Goal: Check status

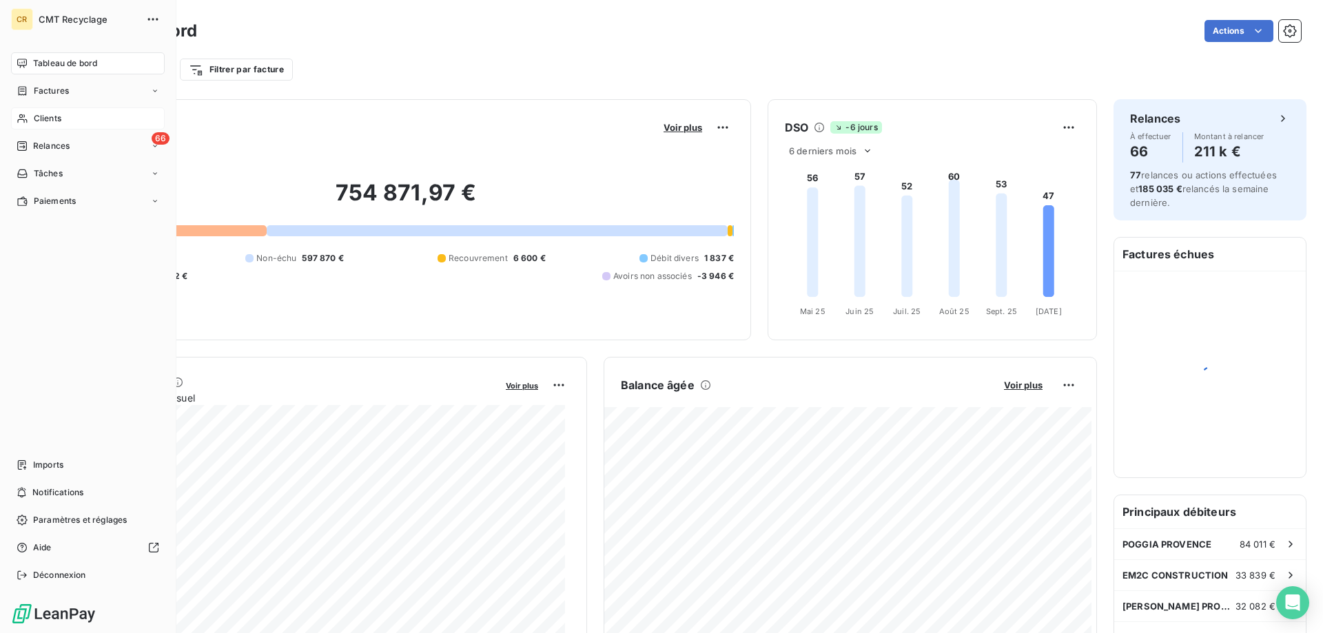
click at [53, 112] on div "Clients" at bounding box center [88, 119] width 154 height 22
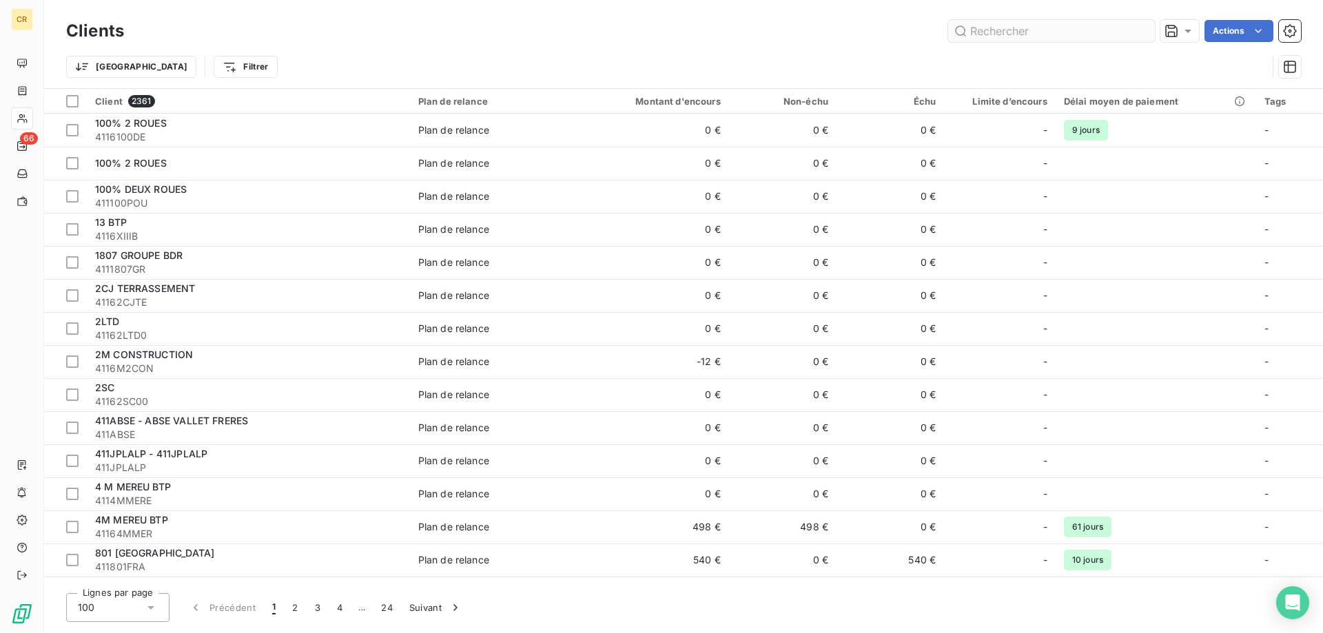
click at [986, 33] on input "text" at bounding box center [1051, 31] width 207 height 22
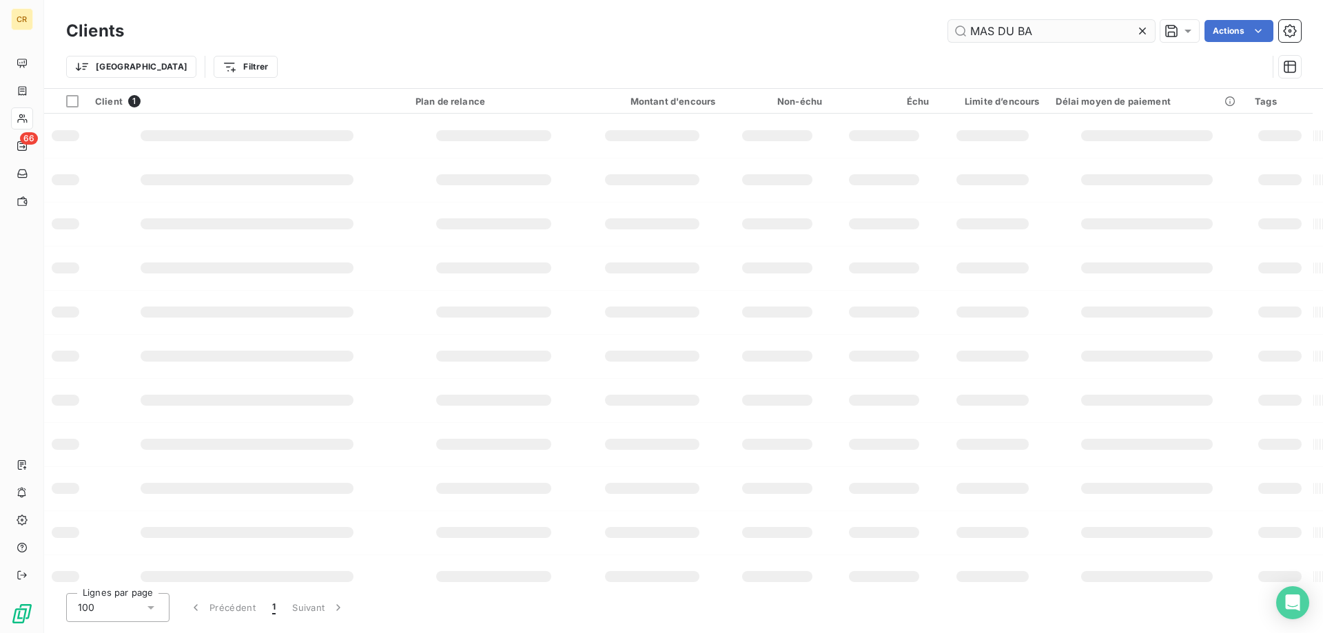
type input "MAS DU BA"
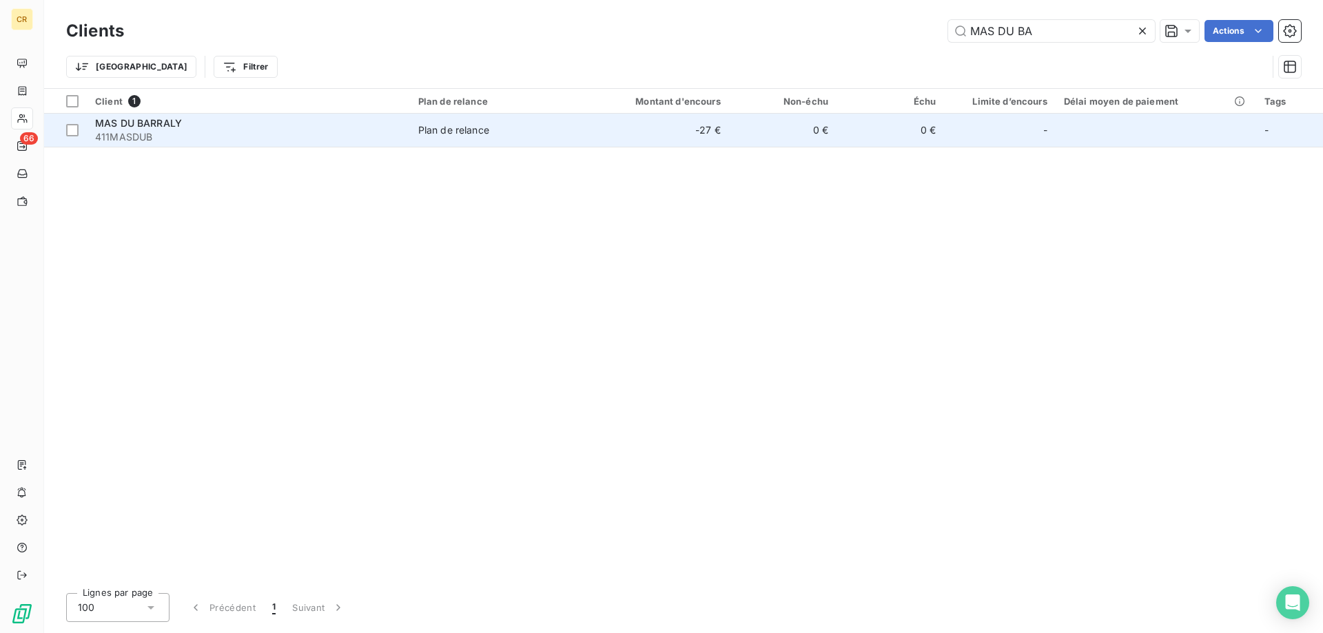
click at [427, 127] on div "Plan de relance" at bounding box center [453, 130] width 71 height 14
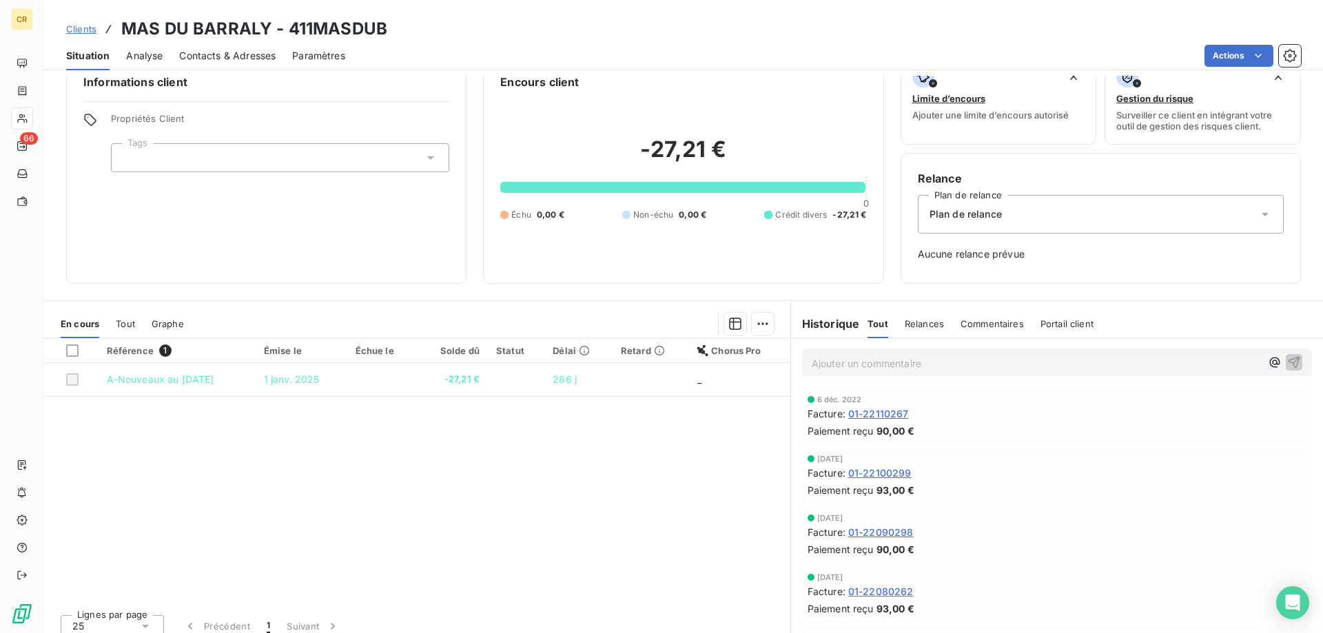
scroll to position [39, 0]
